Goal: Check status: Check status

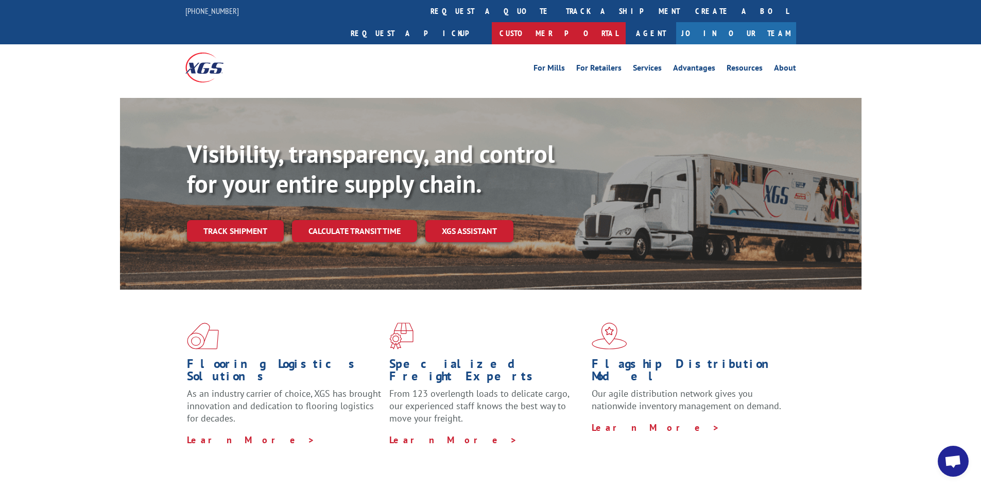
click at [626, 22] on link "Customer Portal" at bounding box center [559, 33] width 134 height 22
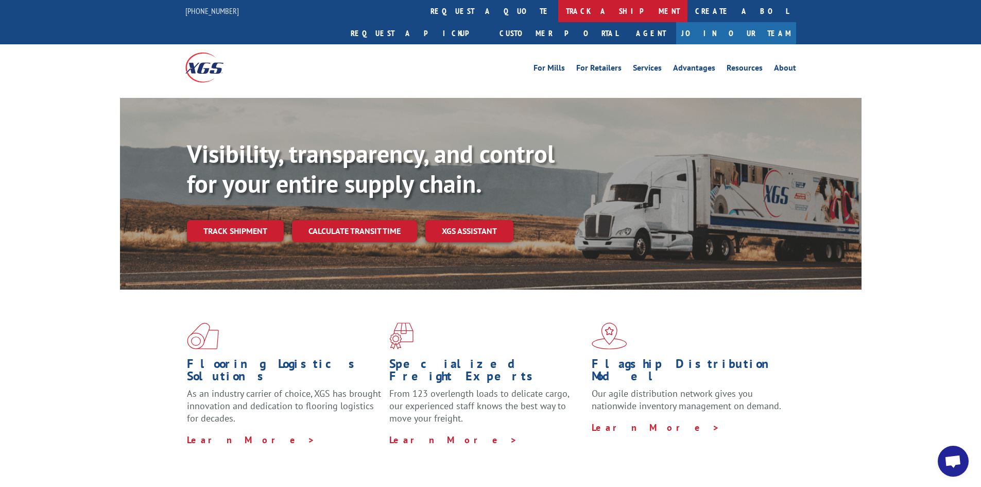
click at [558, 10] on link "track a shipment" at bounding box center [622, 11] width 129 height 22
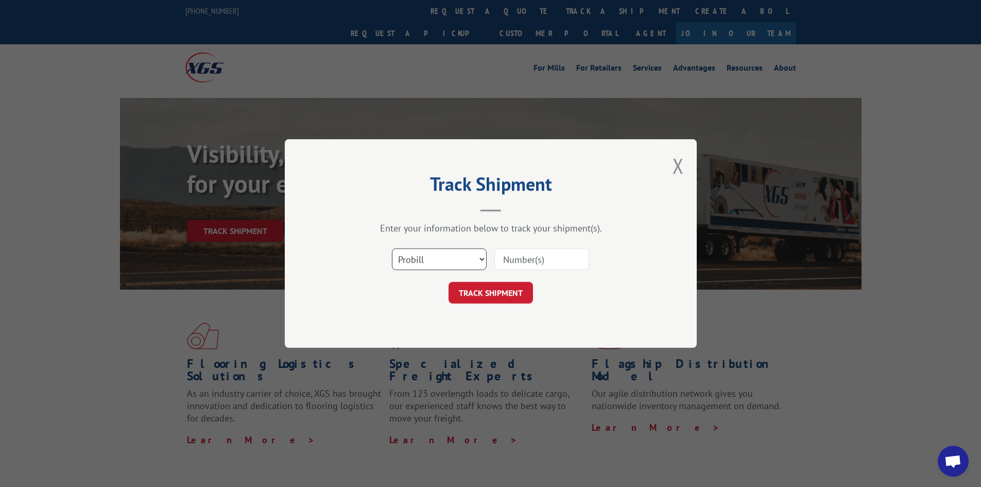
click at [454, 256] on select "Select category... Probill BOL PO" at bounding box center [439, 259] width 95 height 22
select select "bol"
click at [392, 248] on select "Select category... Probill BOL PO" at bounding box center [439, 259] width 95 height 22
click at [522, 260] on input at bounding box center [541, 259] width 95 height 22
type input "846733"
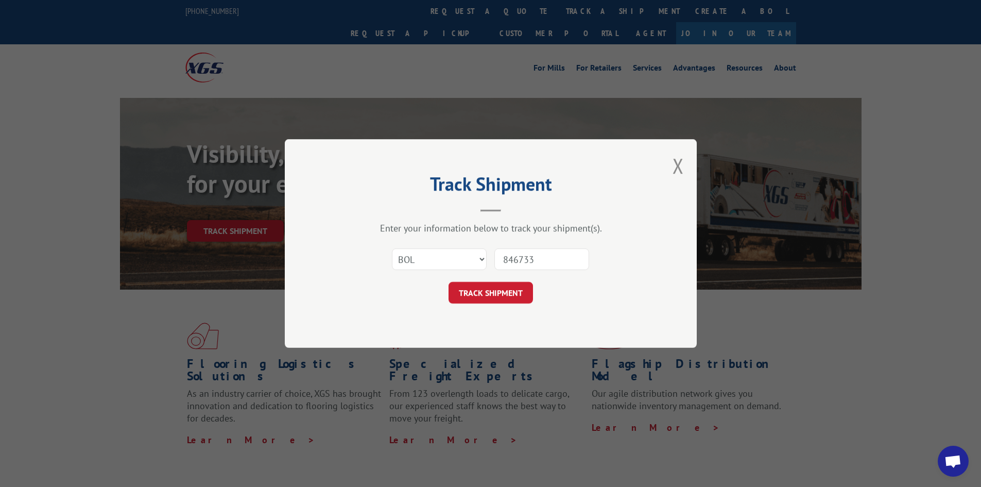
click button "TRACK SHIPMENT" at bounding box center [491, 293] width 84 height 22
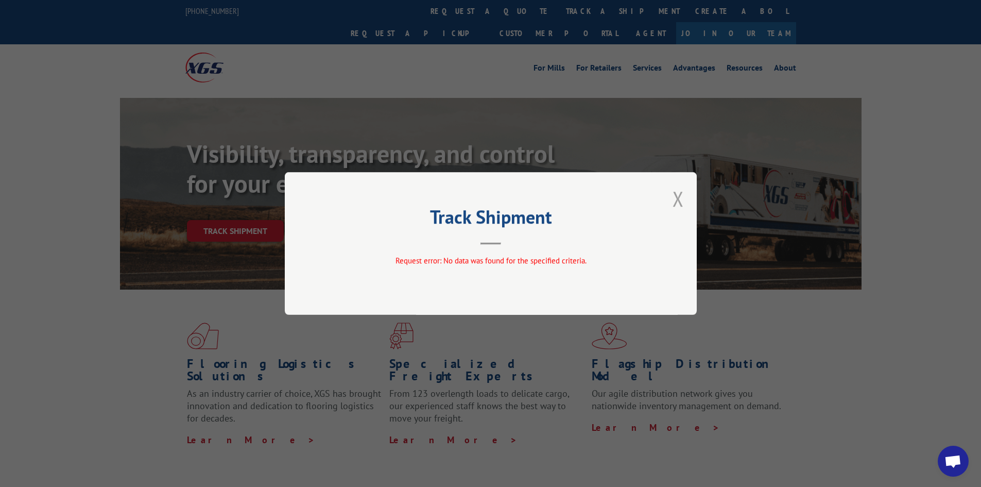
click at [680, 197] on button "Close modal" at bounding box center [678, 198] width 11 height 27
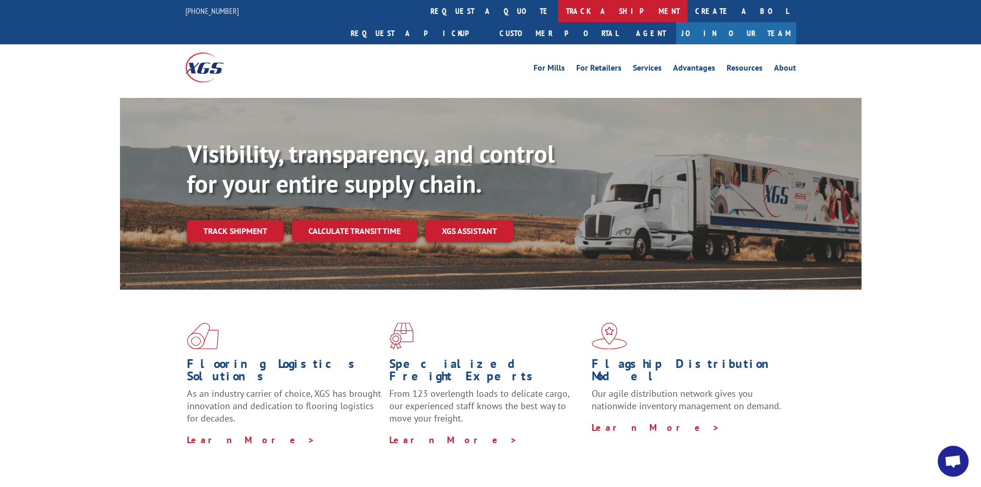
click at [558, 9] on link "track a shipment" at bounding box center [622, 11] width 129 height 22
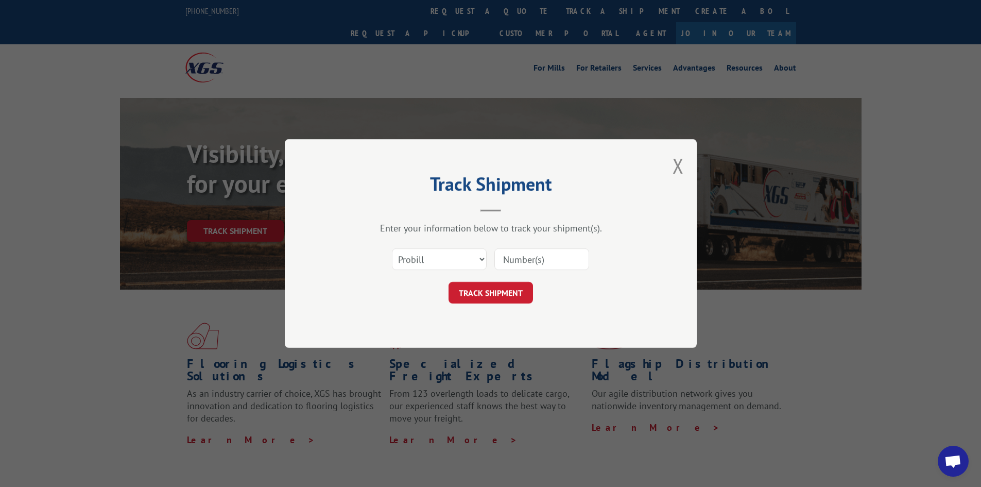
click at [546, 266] on input at bounding box center [541, 259] width 95 height 22
click at [456, 258] on select "Select category... Probill BOL PO" at bounding box center [439, 259] width 95 height 22
select select "bol"
click at [392, 248] on select "Select category... Probill BOL PO" at bounding box center [439, 259] width 95 height 22
click at [521, 264] on input at bounding box center [541, 259] width 95 height 22
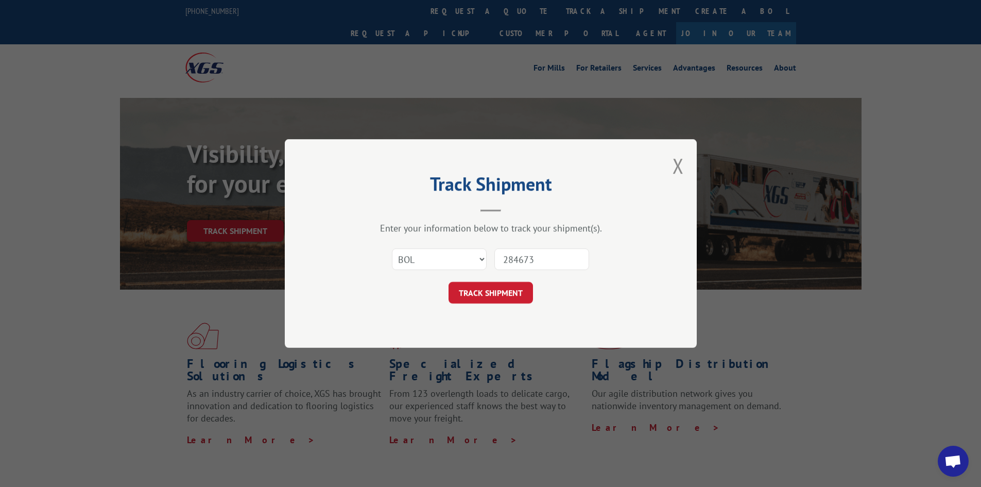
type input "2846733"
click button "TRACK SHIPMENT" at bounding box center [491, 293] width 84 height 22
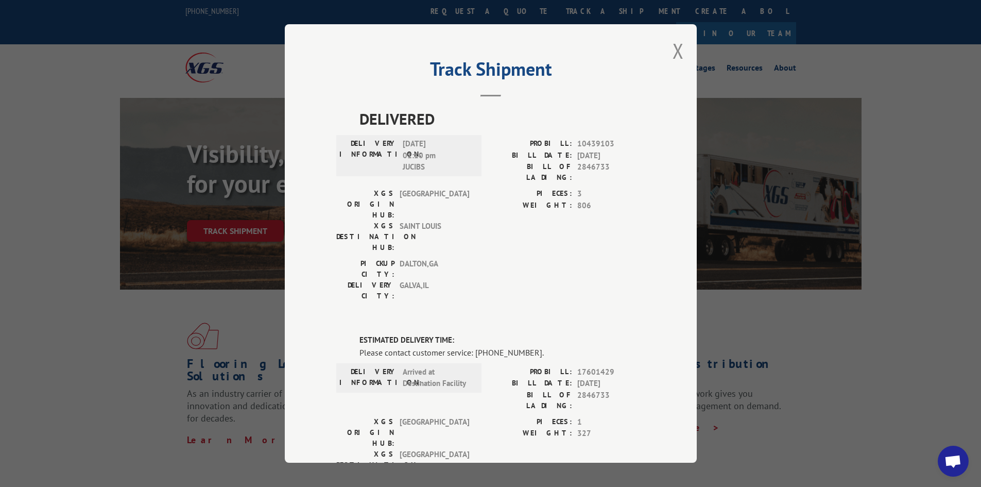
click at [681, 49] on div "Track Shipment DELIVERED DELIVERY INFORMATION: [DATE] 01:10 pm JUCIBS PROBILL: …" at bounding box center [491, 243] width 412 height 438
click at [679, 50] on button "Close modal" at bounding box center [678, 50] width 11 height 27
